Goal: Task Accomplishment & Management: Manage account settings

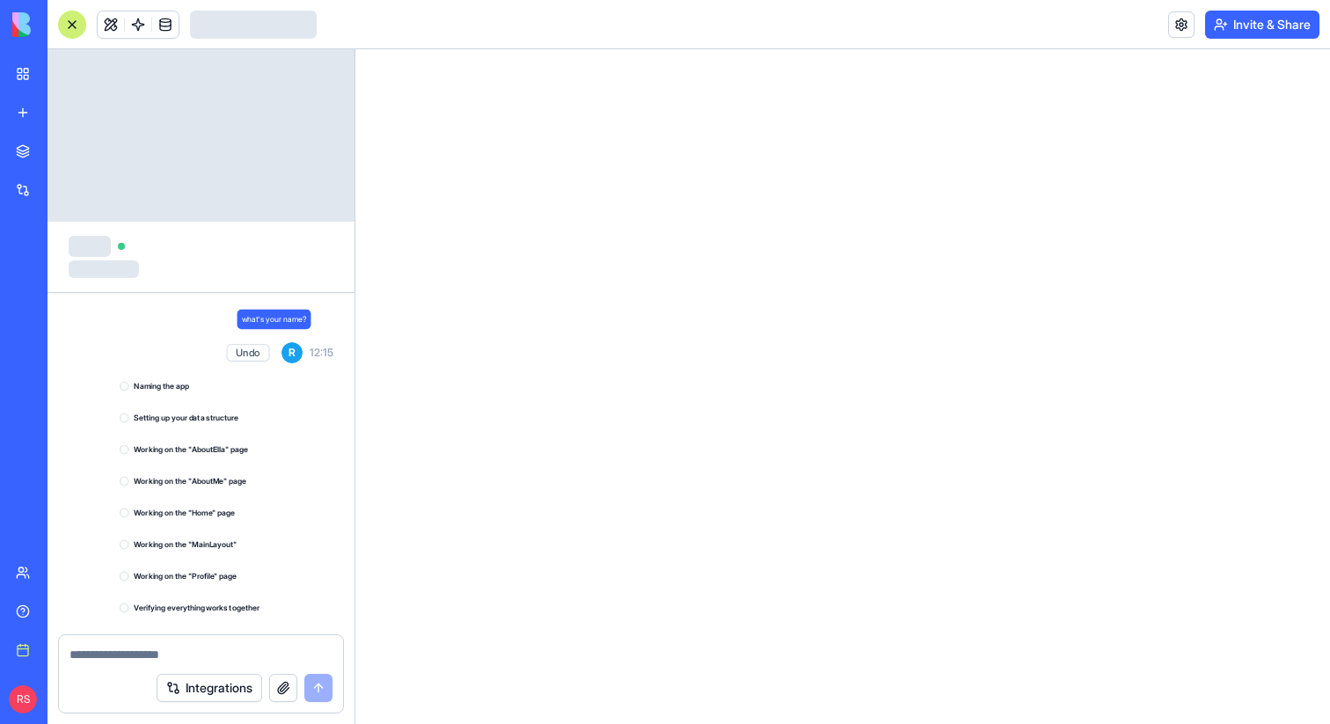
scroll to position [1080, 0]
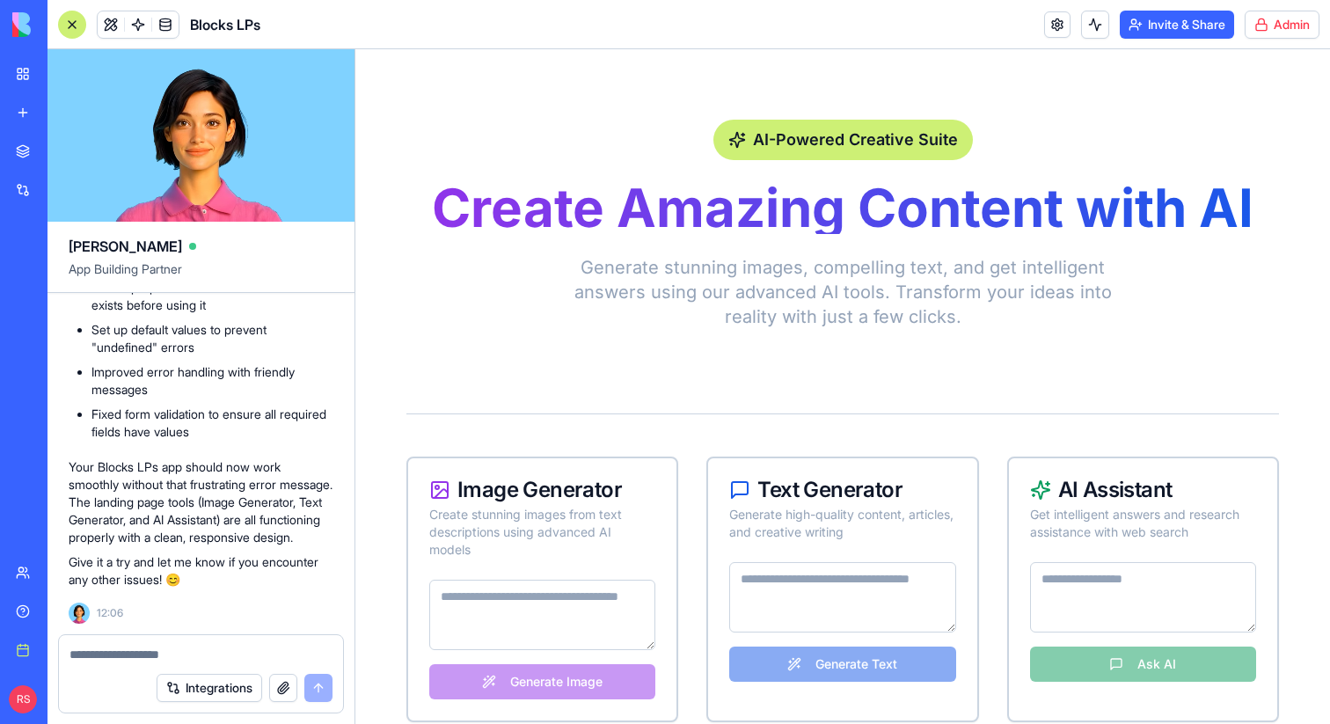
click at [1261, 29] on html "BETA My workspace New app Marketplace Integrations Recent TaskMaster Jira Email…" at bounding box center [665, 362] width 1330 height 724
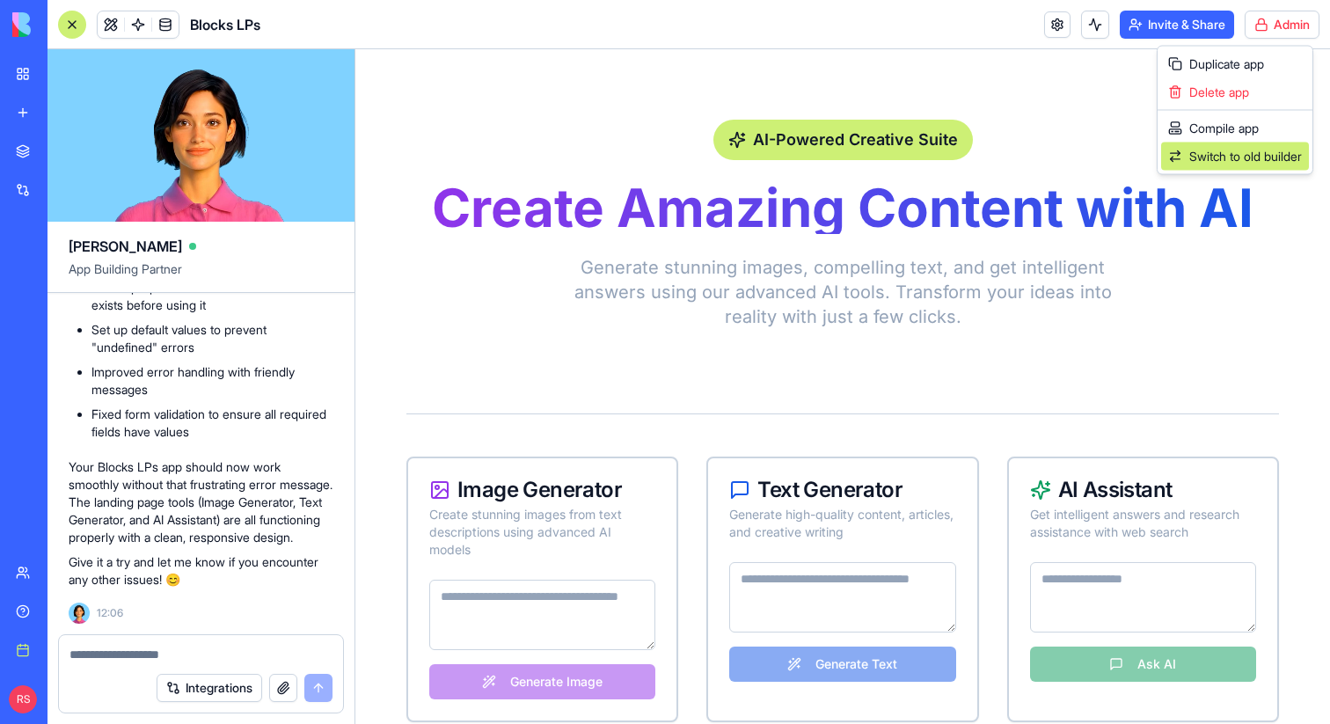
click at [1215, 148] on span "Switch to old builder" at bounding box center [1245, 157] width 113 height 18
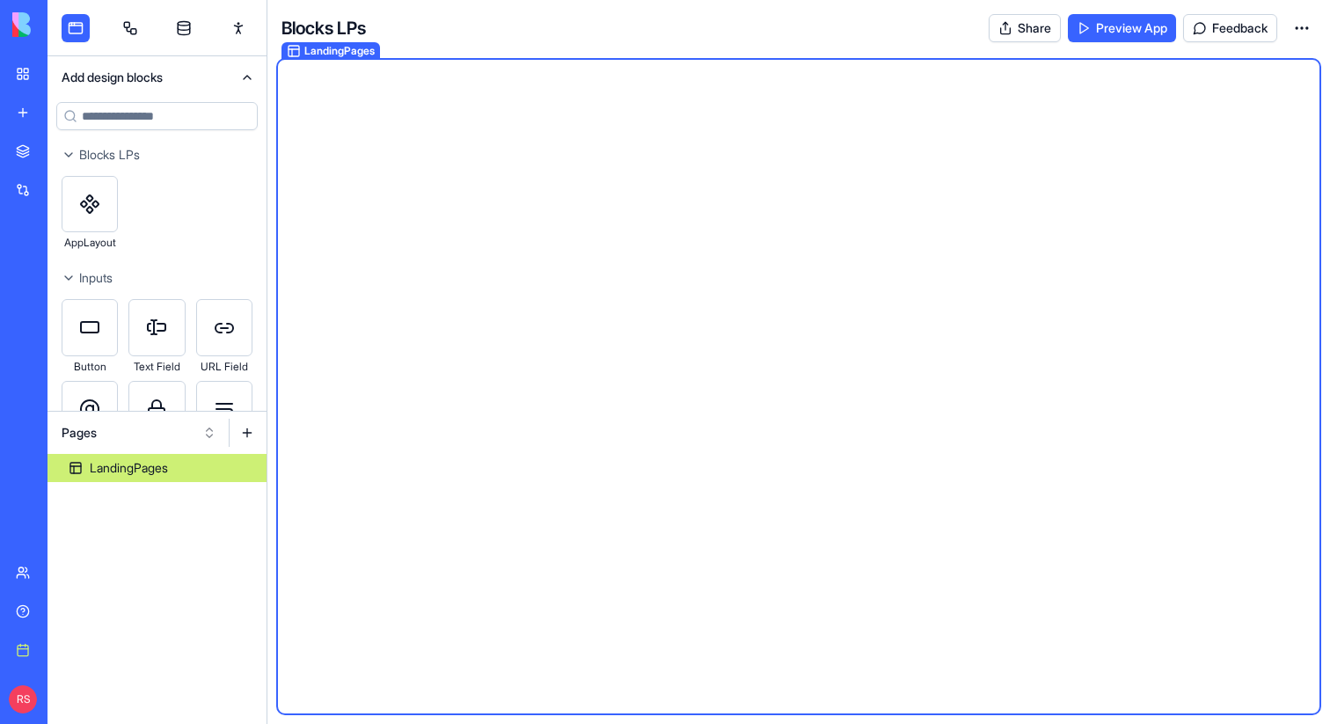
click at [242, 81] on button "Add design blocks" at bounding box center [156, 77] width 219 height 42
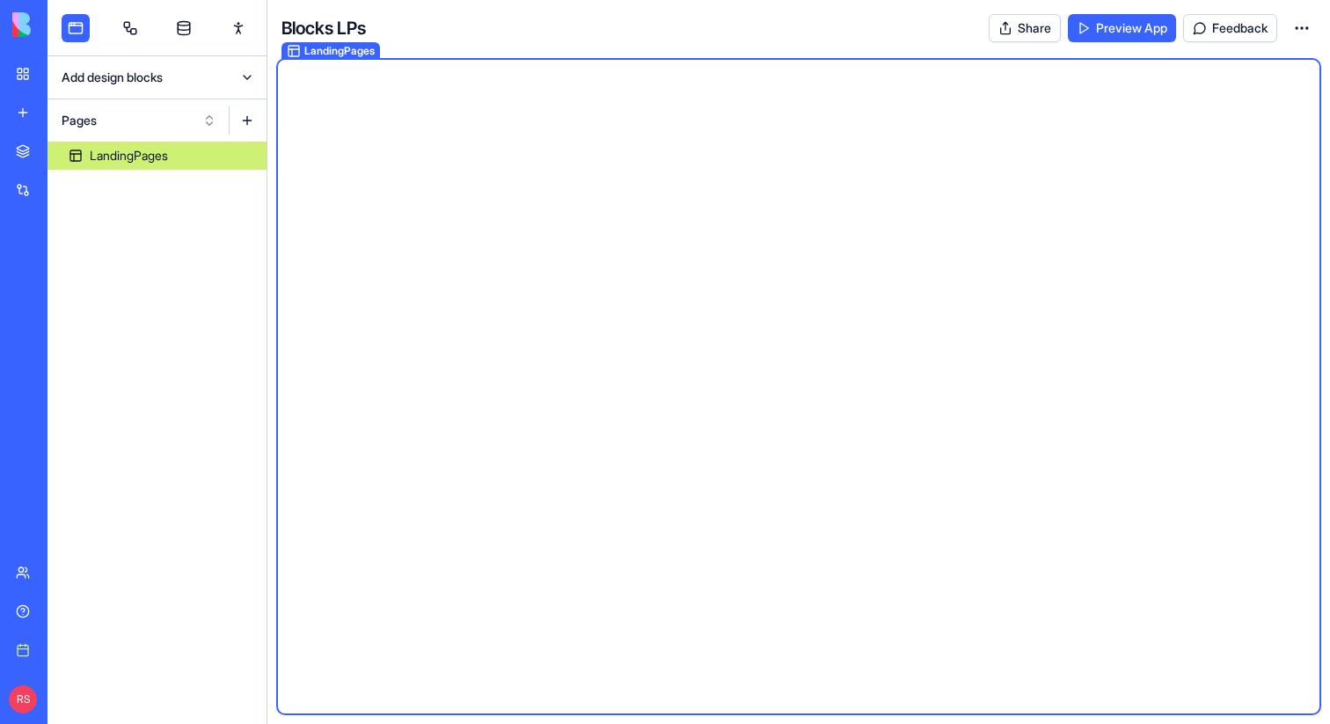
click at [242, 81] on button "Add design blocks" at bounding box center [156, 77] width 219 height 42
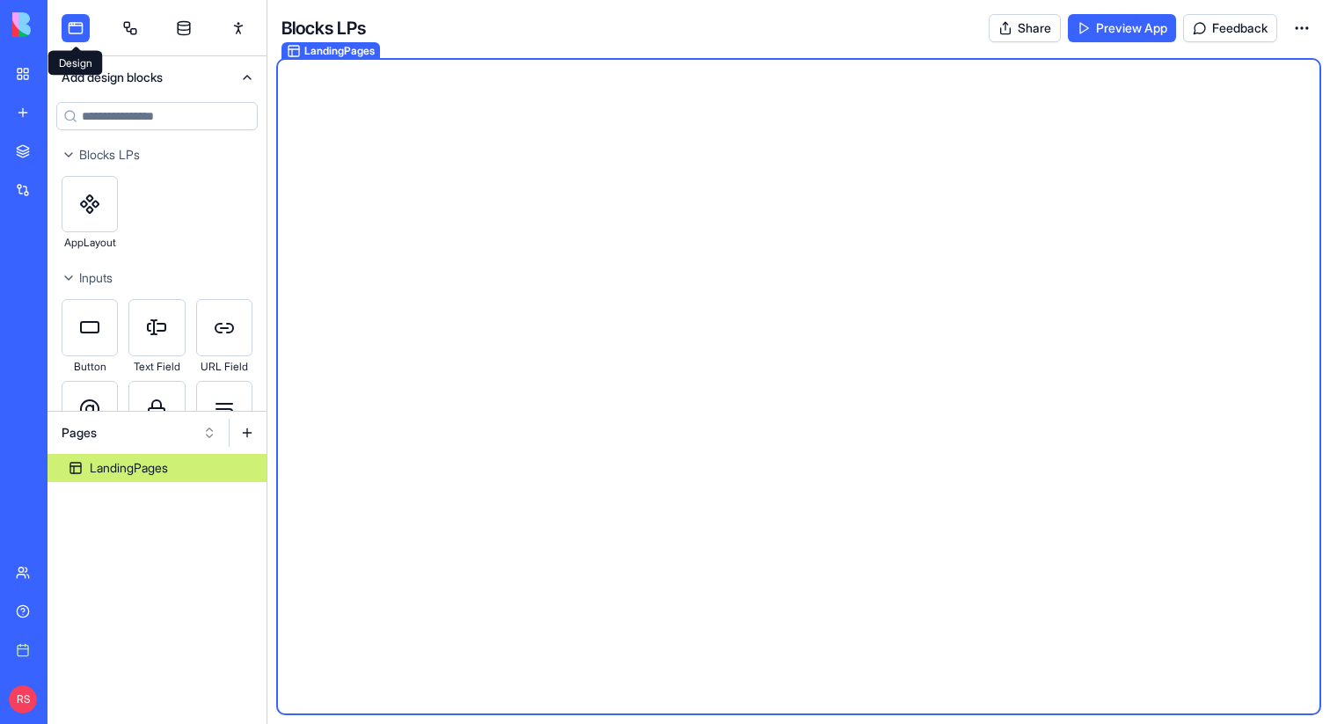
click at [71, 26] on link at bounding box center [76, 28] width 28 height 28
click at [121, 27] on link at bounding box center [130, 28] width 28 height 28
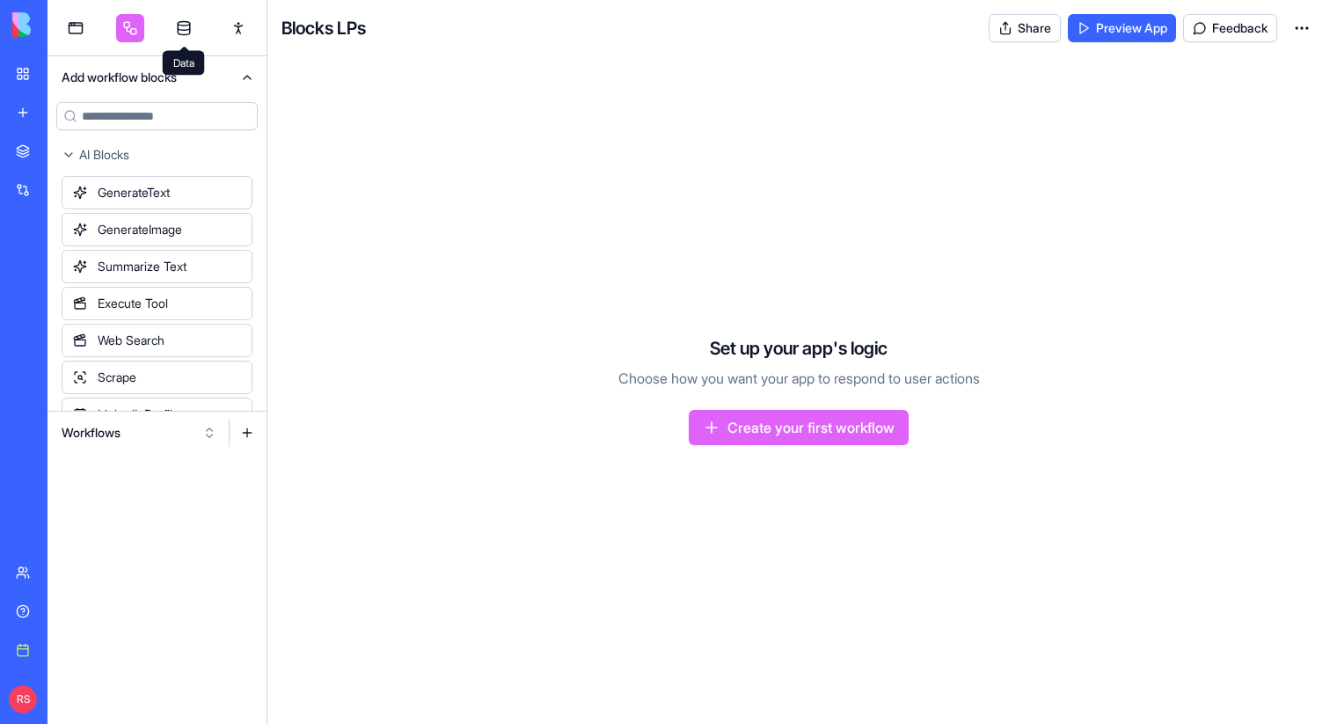
click at [179, 28] on link at bounding box center [184, 28] width 28 height 28
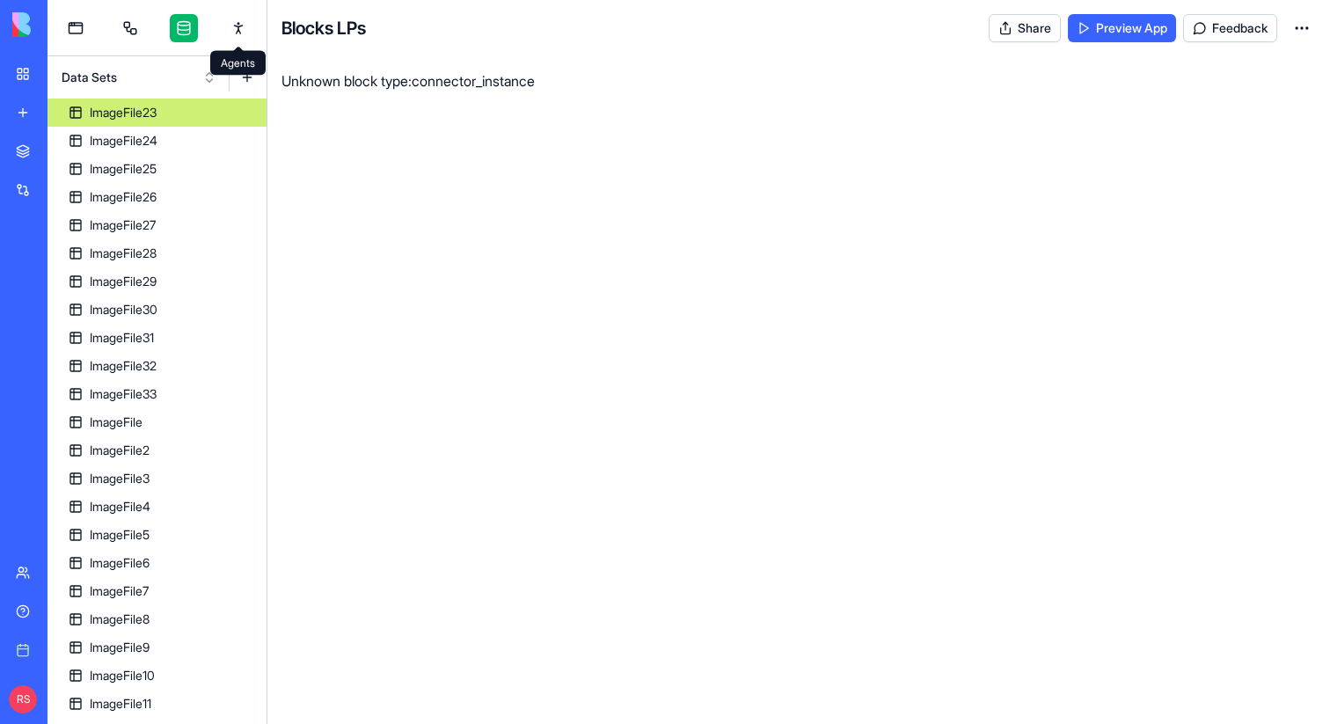
click at [235, 30] on link at bounding box center [238, 28] width 28 height 28
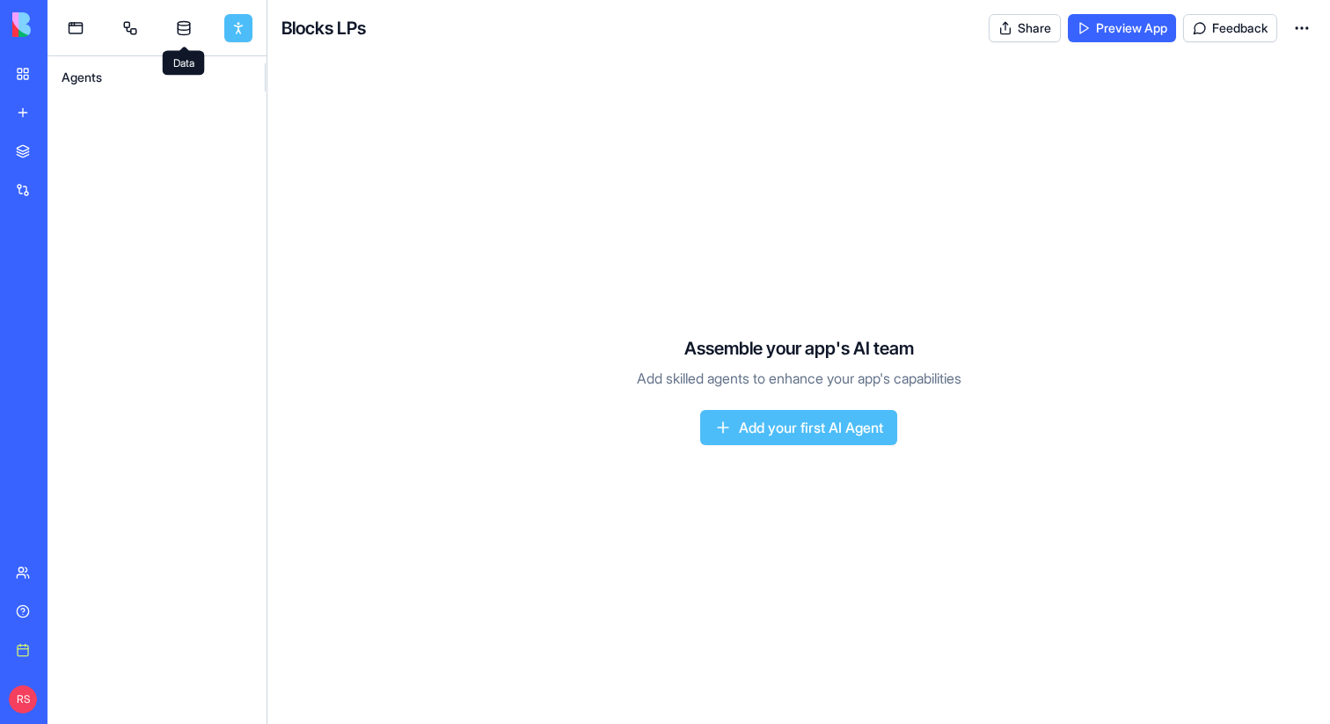
click at [186, 29] on link at bounding box center [184, 28] width 28 height 28
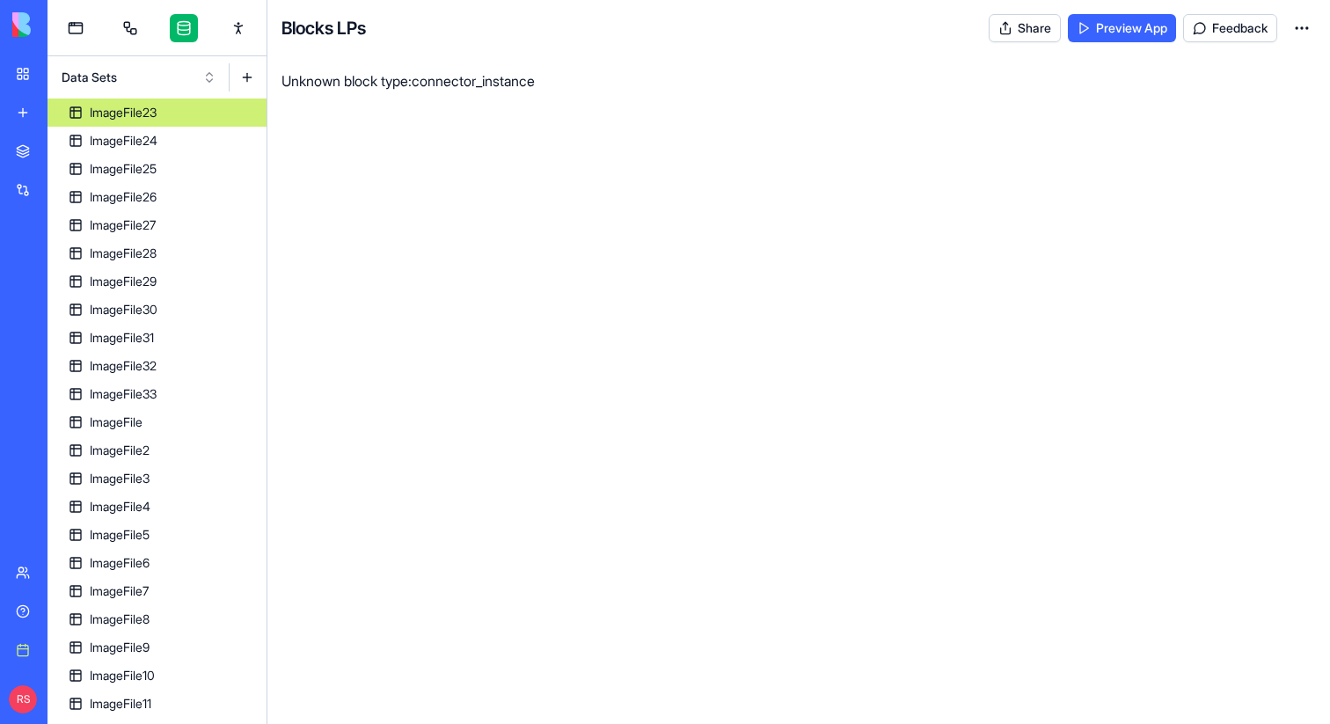
click at [1304, 30] on html "BETA My workspace New app Marketplace Integrations Recent TaskMaster Jira Email…" at bounding box center [665, 362] width 1330 height 724
click at [1261, 72] on span "Edit app" at bounding box center [1261, 71] width 44 height 18
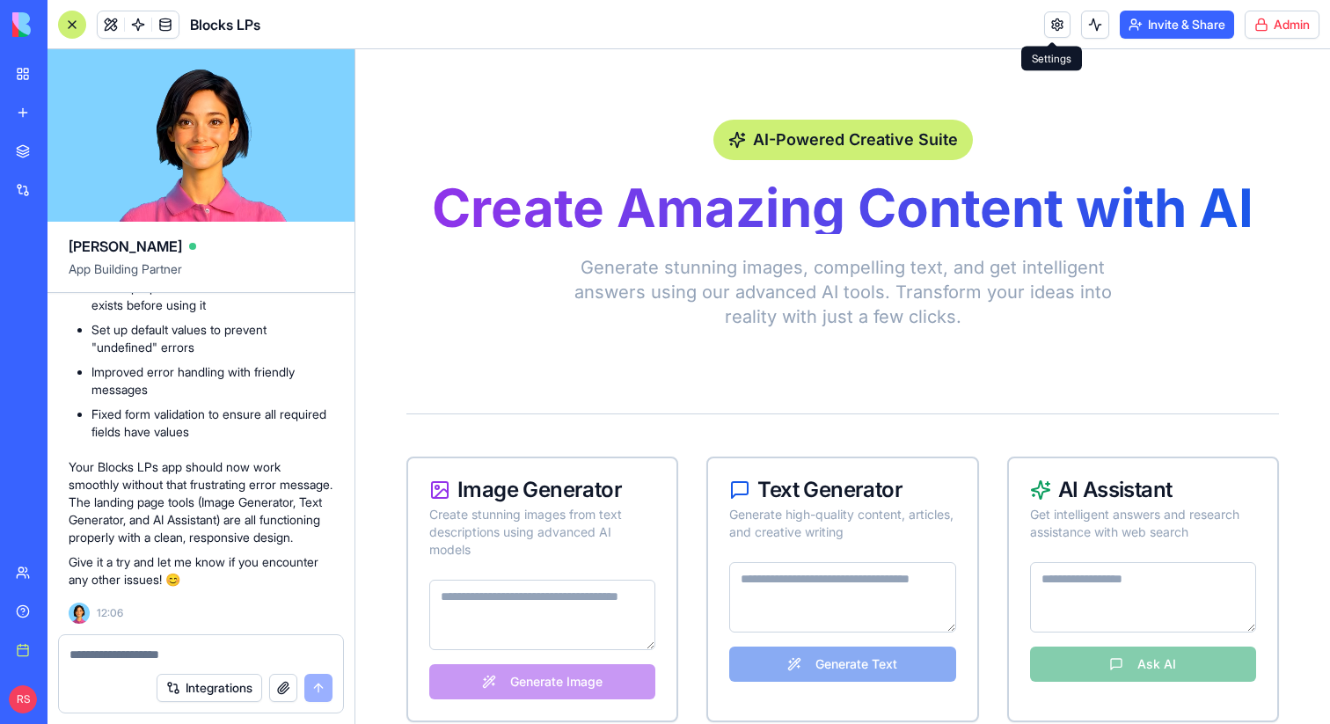
click at [1054, 30] on link at bounding box center [1057, 24] width 26 height 26
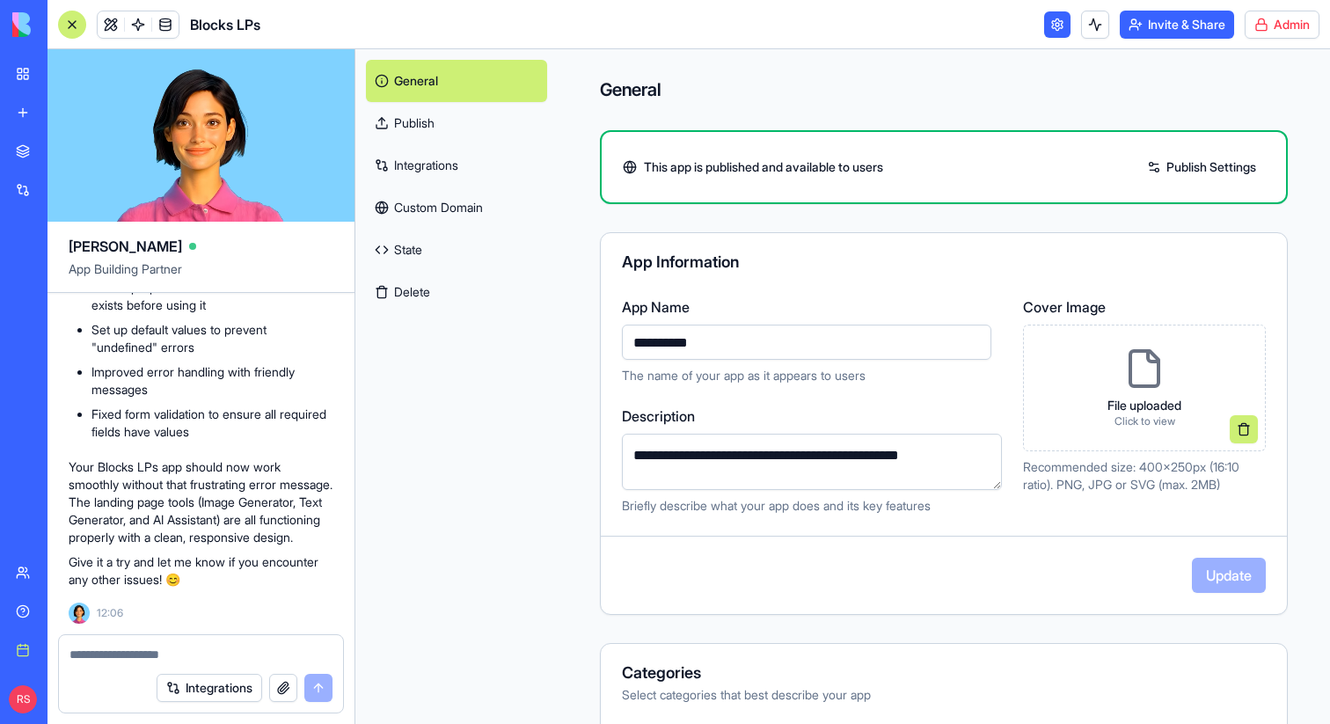
click at [697, 347] on input "**********" at bounding box center [806, 342] width 369 height 35
type input "**********"
click at [1211, 574] on button "Update" at bounding box center [1229, 575] width 74 height 35
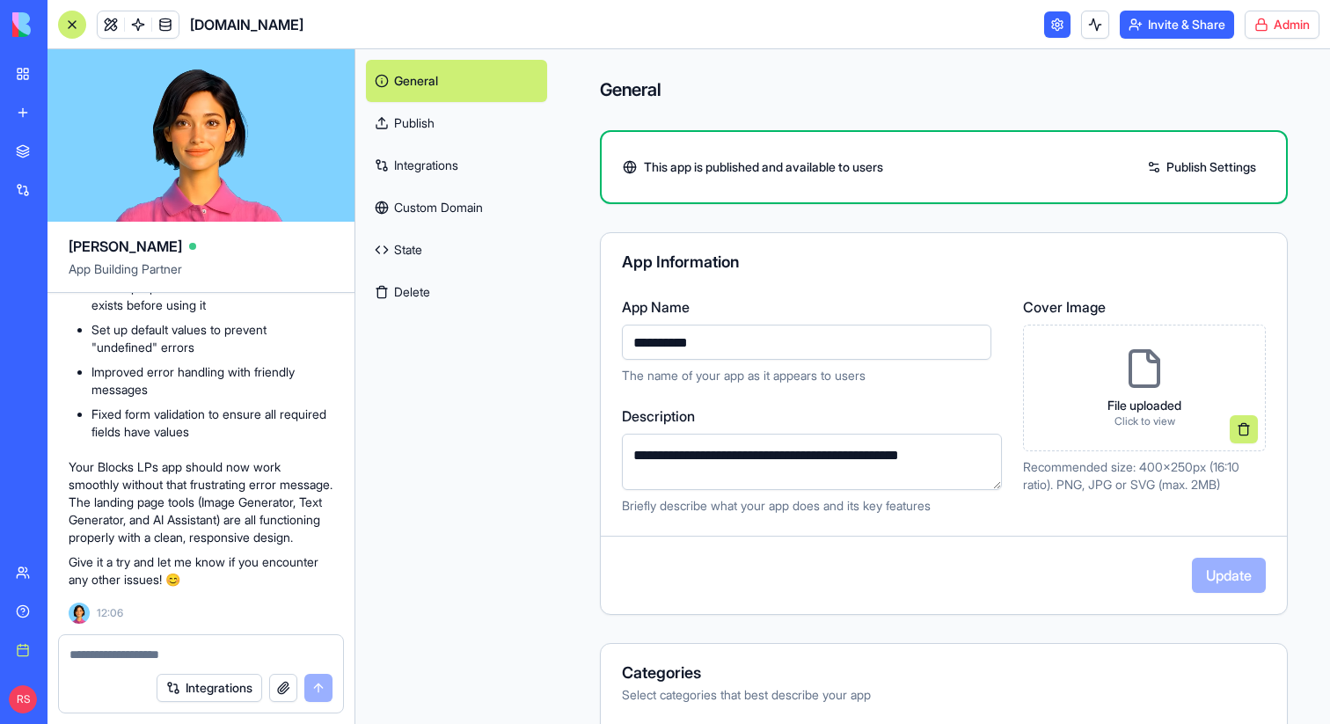
click at [67, 83] on link "My workspace" at bounding box center [40, 73] width 70 height 35
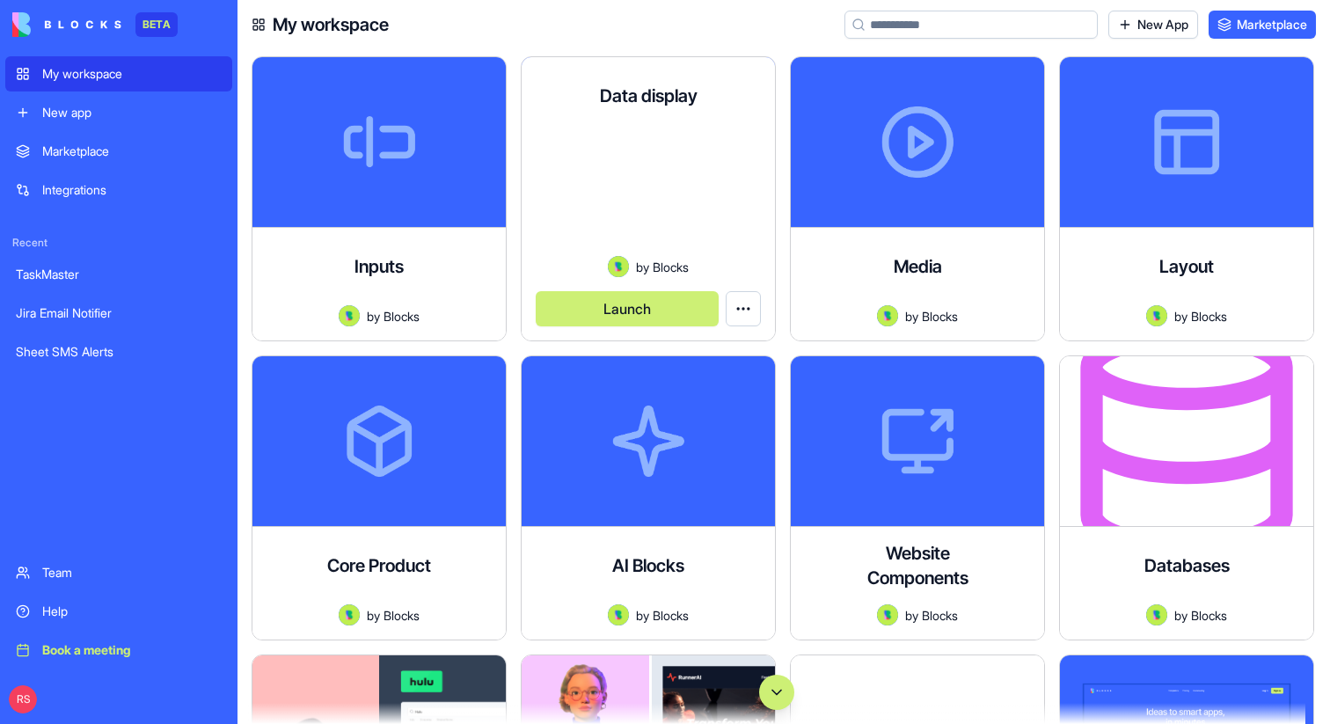
scroll to position [474, 0]
